Goal: Information Seeking & Learning: Learn about a topic

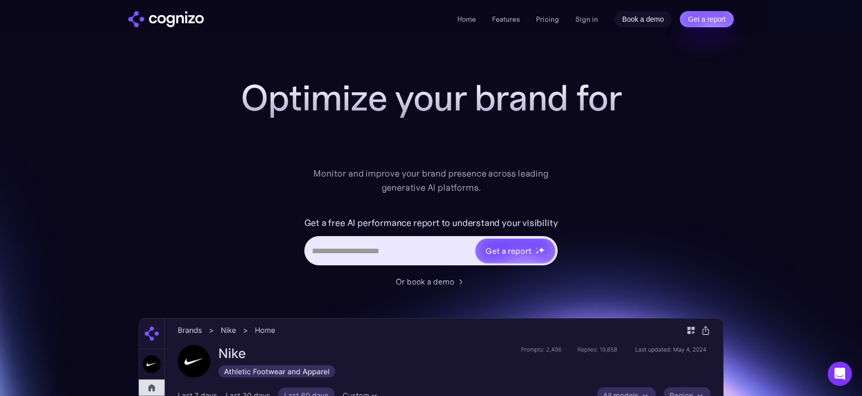
click at [627, 20] on link "Book a demo" at bounding box center [643, 19] width 58 height 16
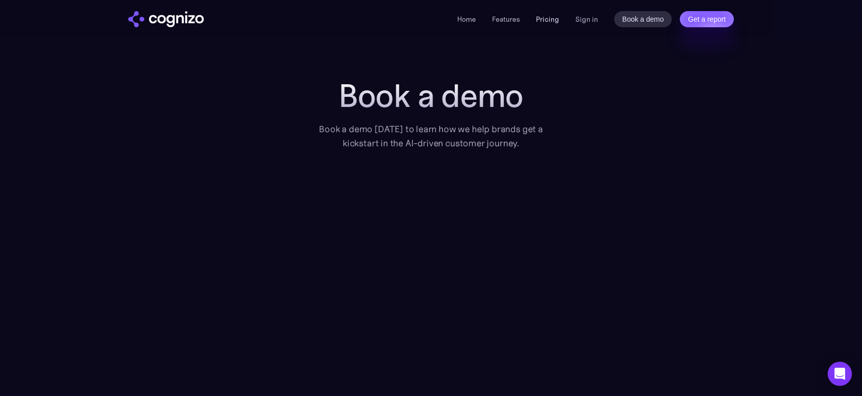
click at [546, 21] on link "Pricing" at bounding box center [547, 19] width 23 height 9
